Goal: Task Accomplishment & Management: Manage account settings

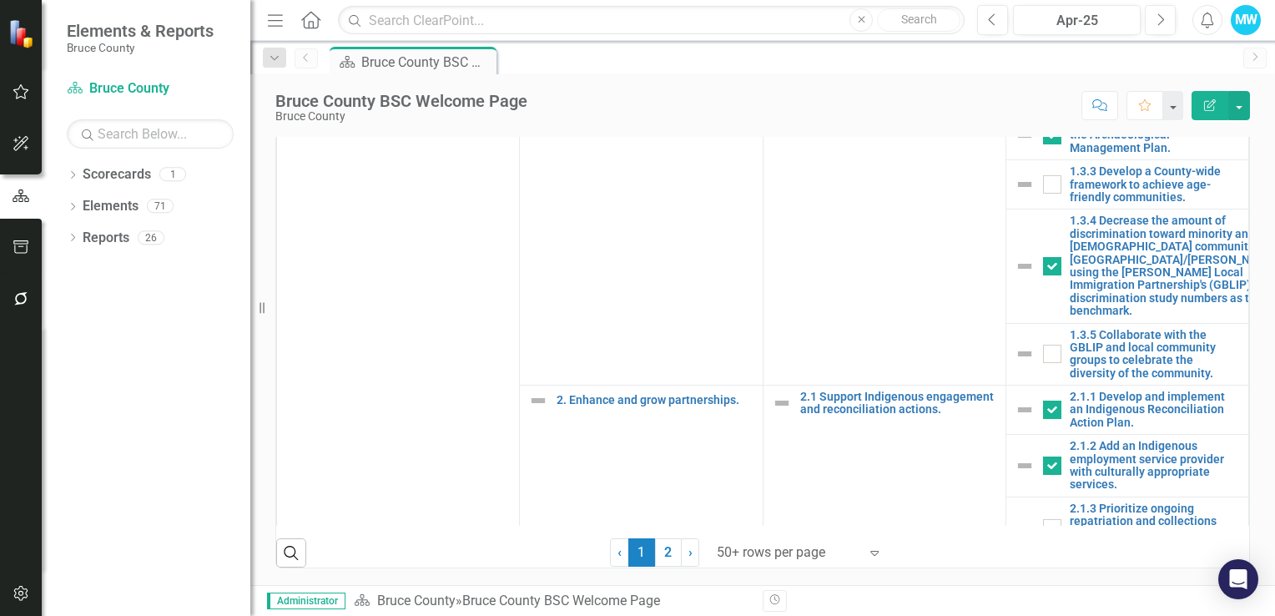
scroll to position [584, 0]
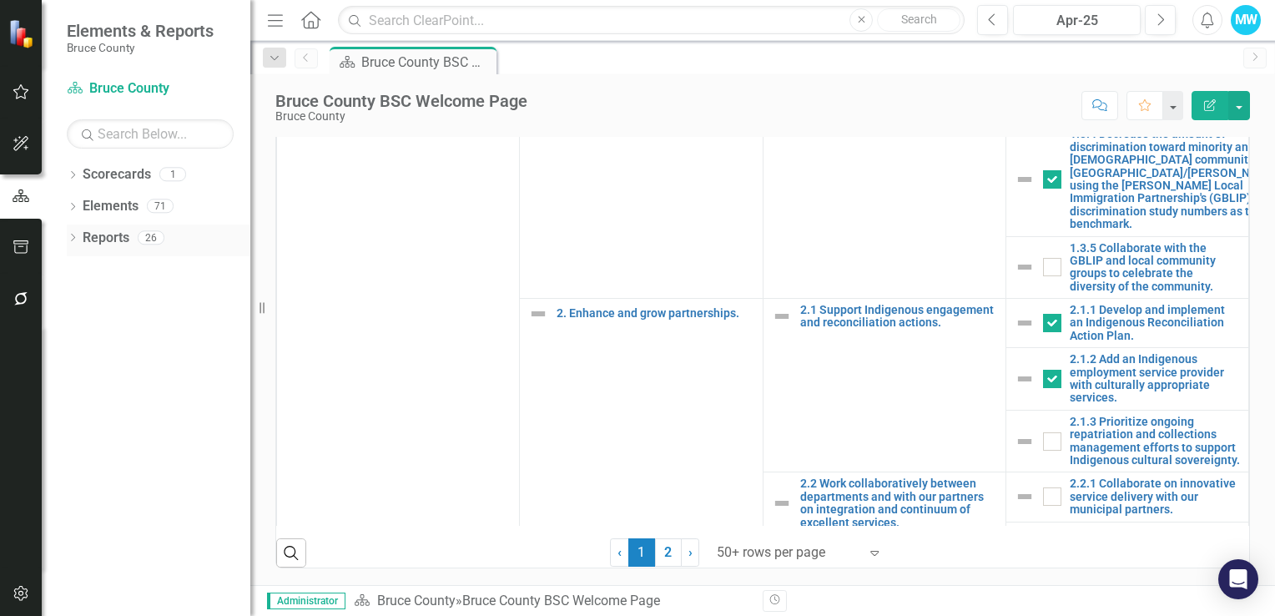
click at [74, 235] on icon "Dropdown" at bounding box center [73, 239] width 12 height 9
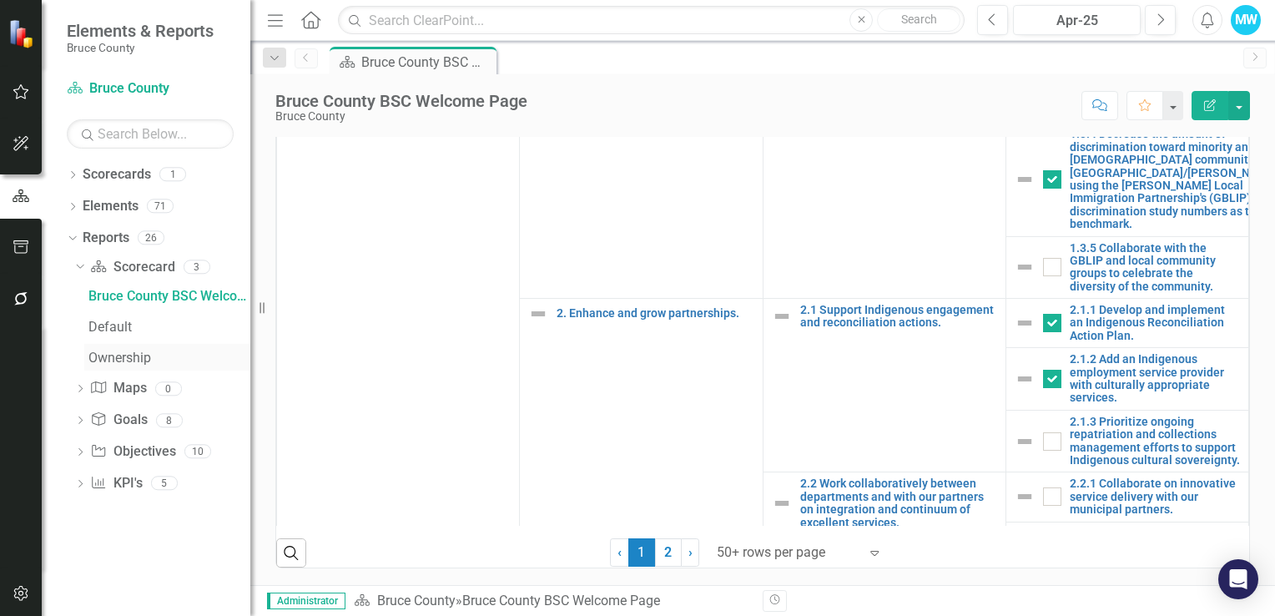
click at [144, 362] on div "Ownership" at bounding box center [169, 358] width 162 height 15
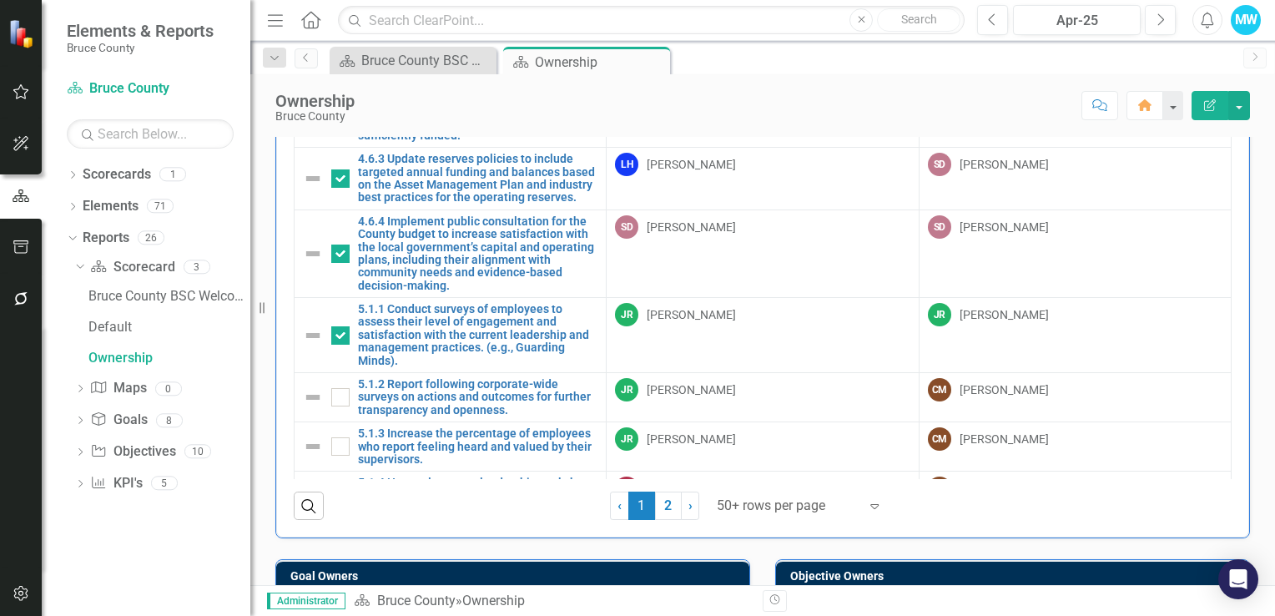
scroll to position [2427, 0]
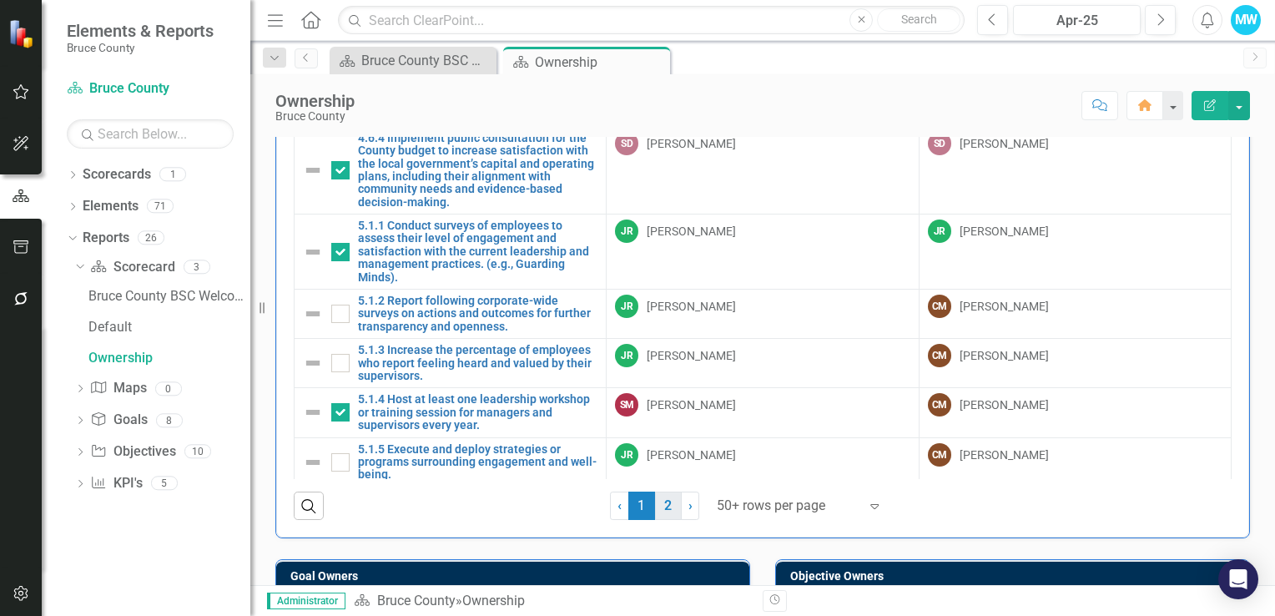
click at [667, 502] on link "2" at bounding box center [668, 506] width 27 height 28
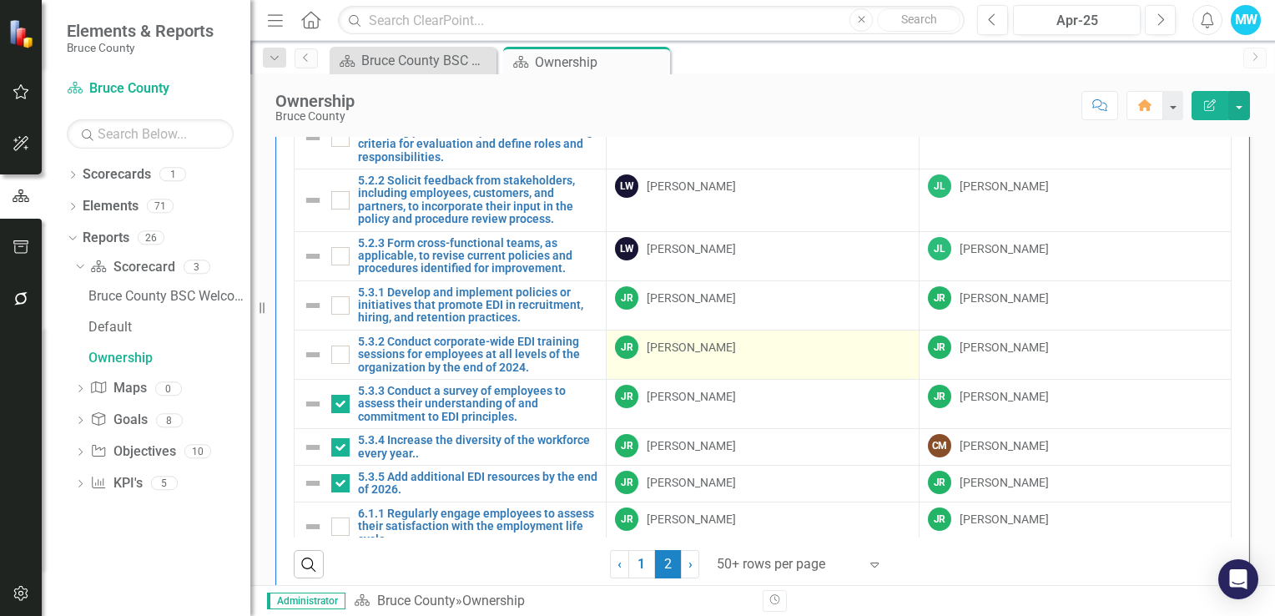
scroll to position [83, 0]
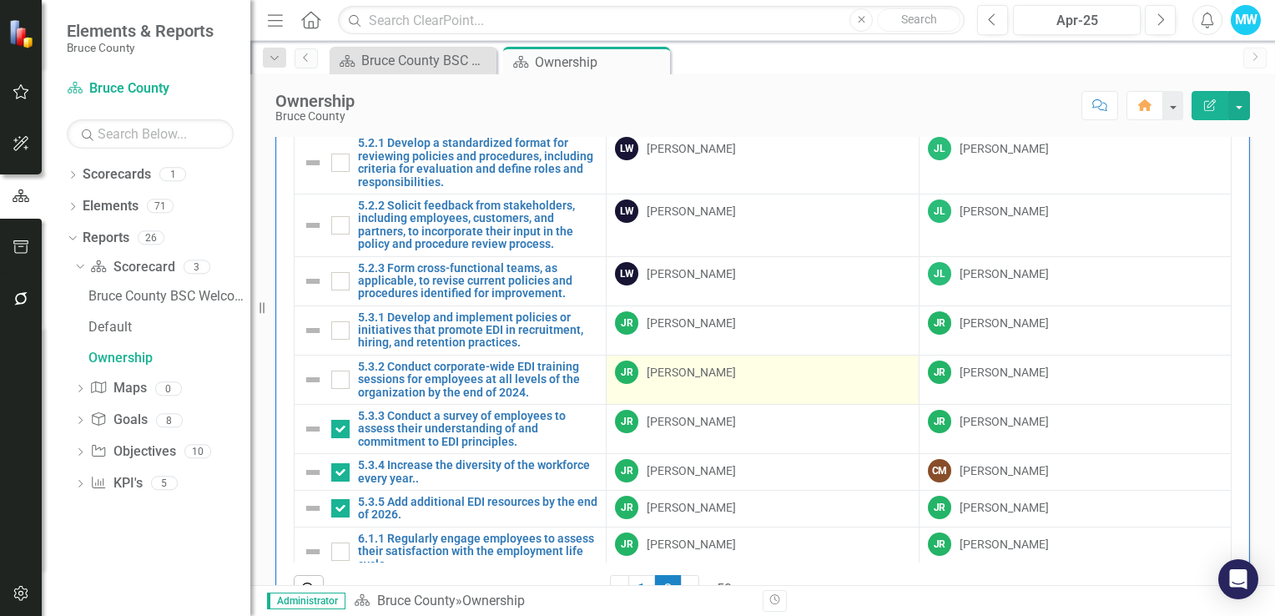
checkbox input "false"
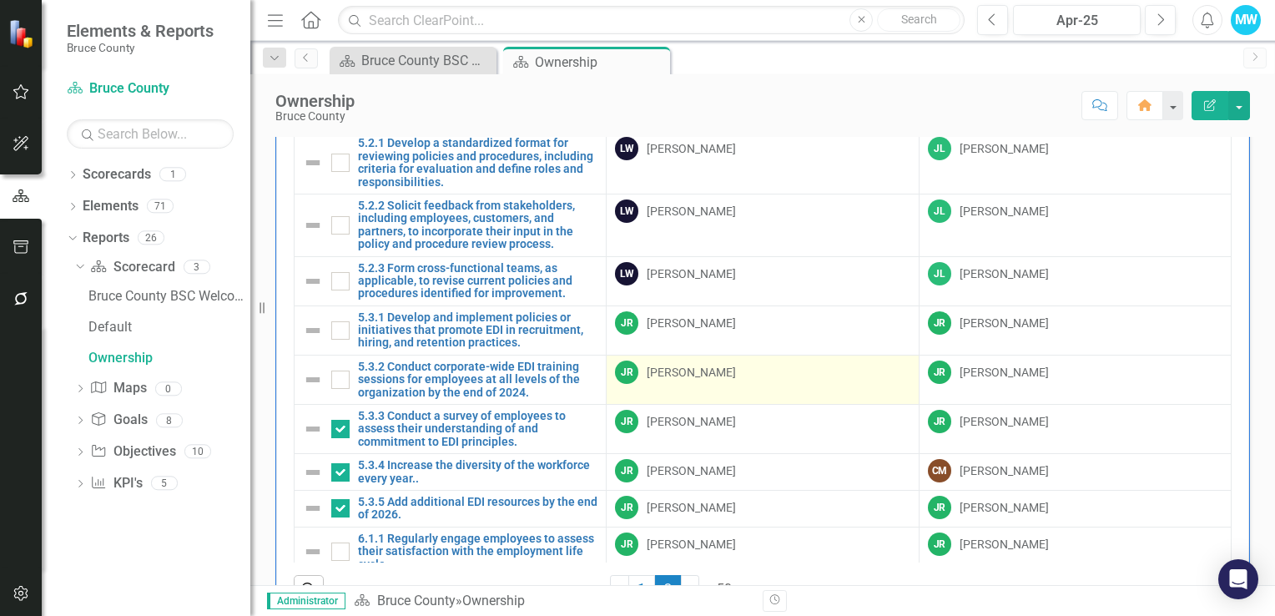
checkbox input "false"
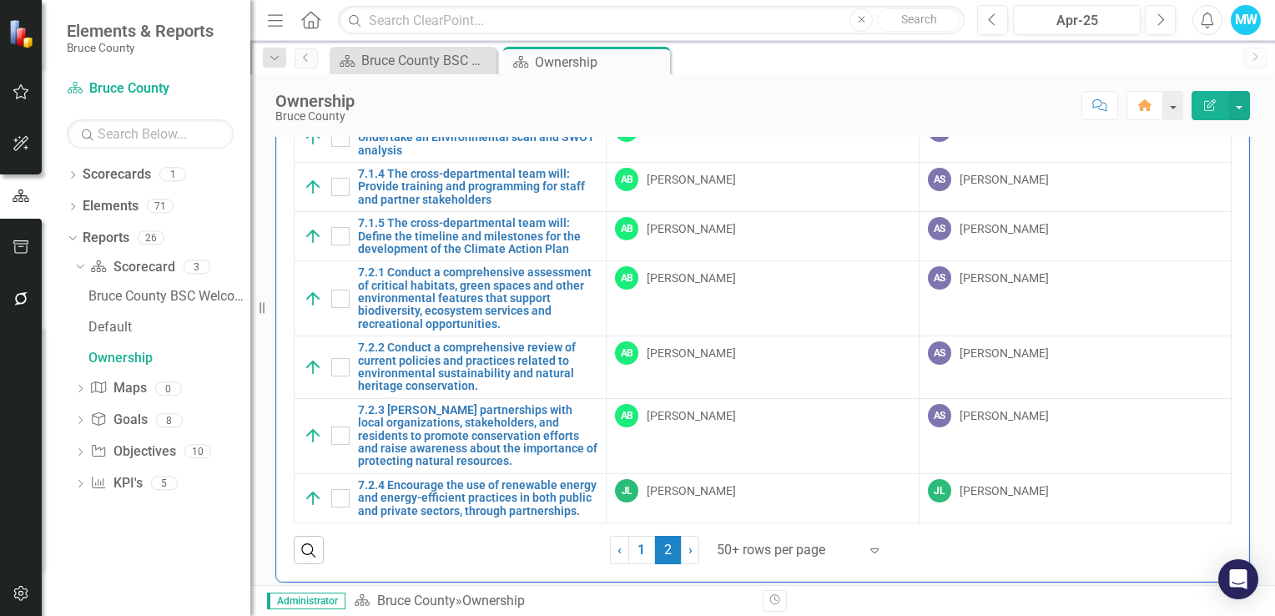
scroll to position [260, 0]
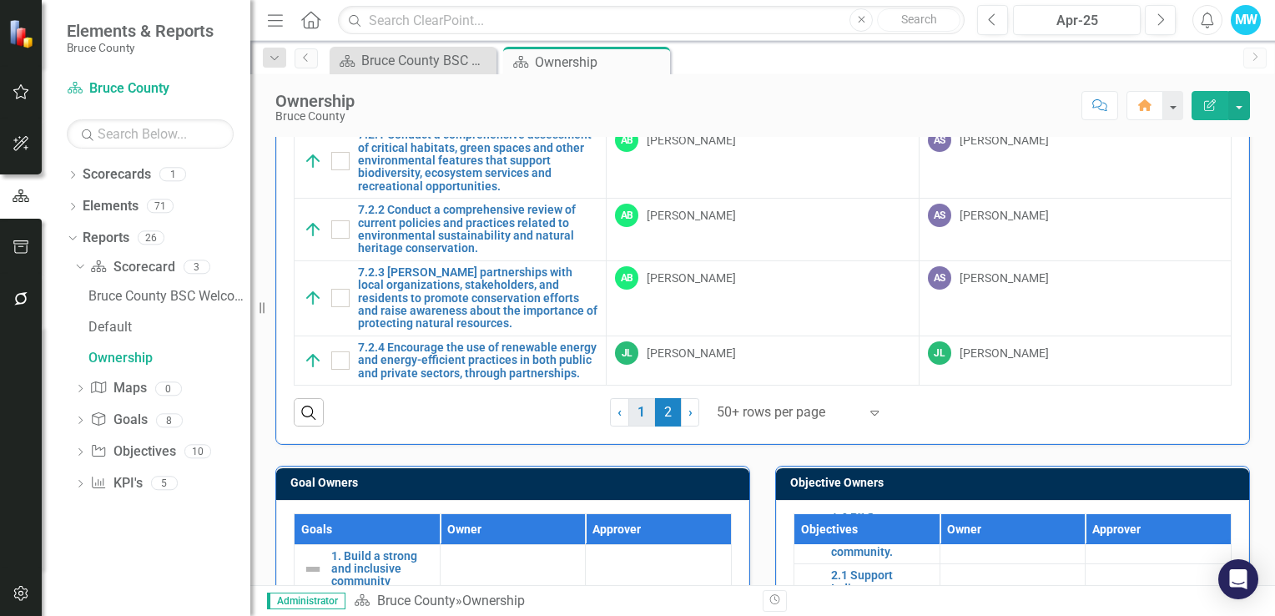
click at [638, 409] on link "1" at bounding box center [641, 412] width 27 height 28
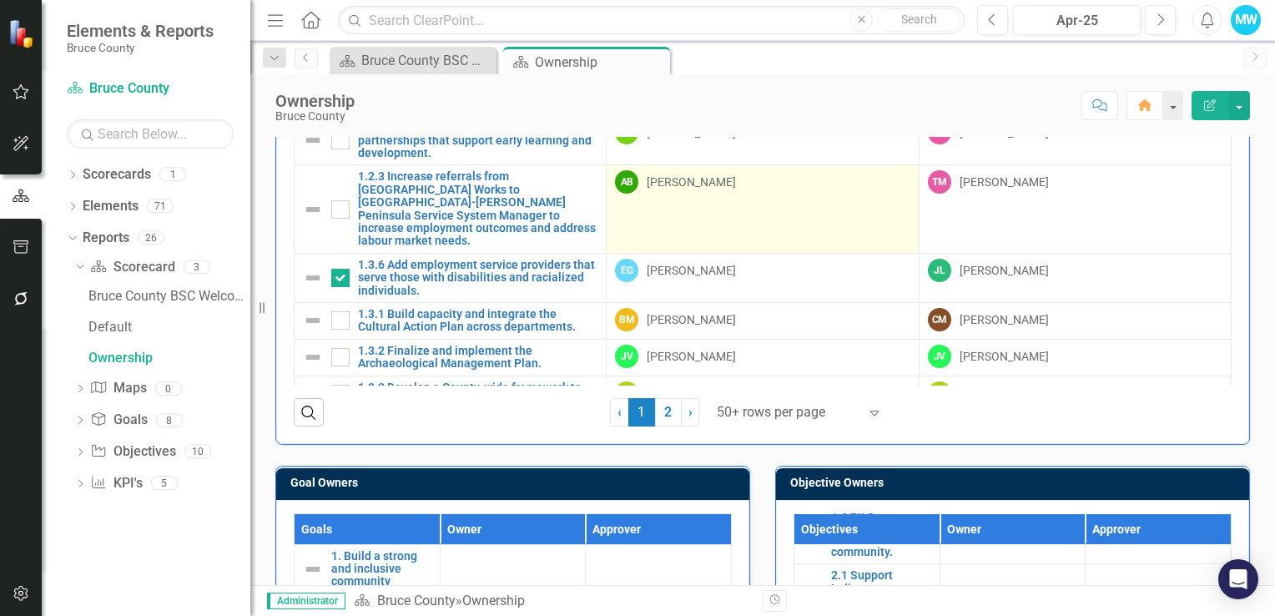
checkbox input "true"
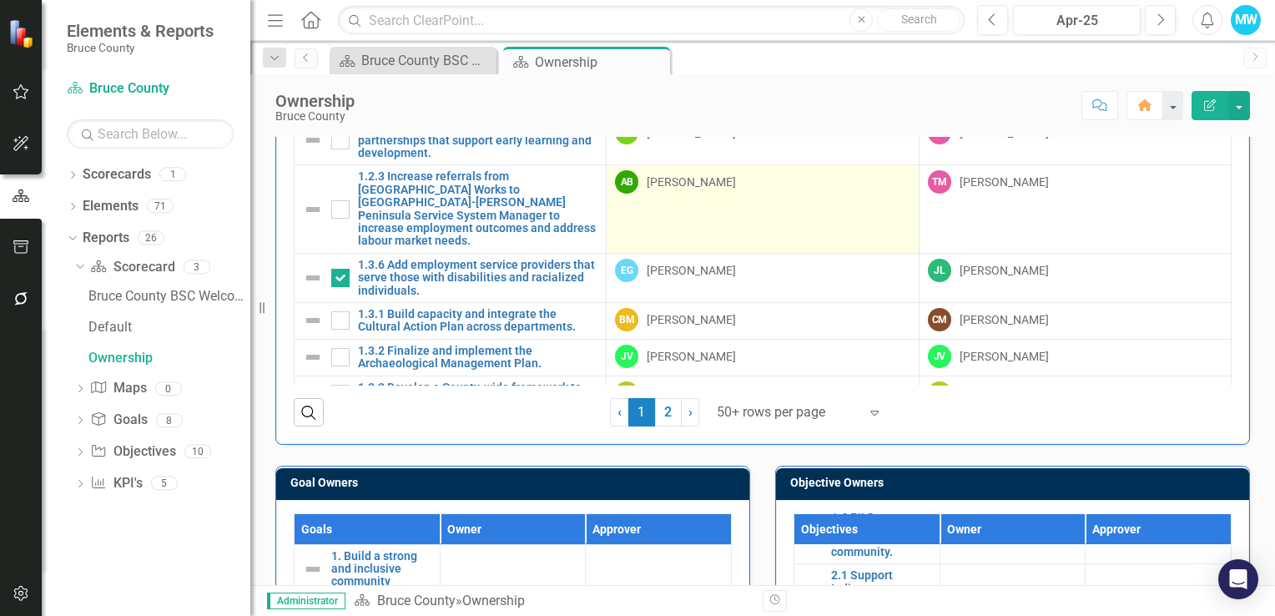
checkbox input "true"
